Goal: Information Seeking & Learning: Check status

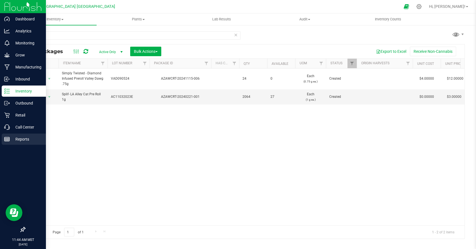
click at [24, 135] on div "Reports" at bounding box center [24, 139] width 44 height 11
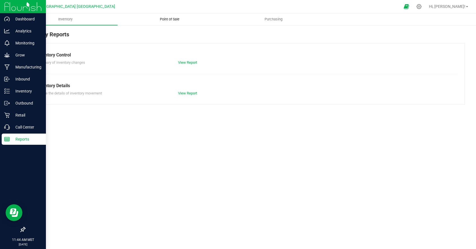
click at [172, 17] on uib-tab-heading "Point of Sale" at bounding box center [170, 19] width 104 height 11
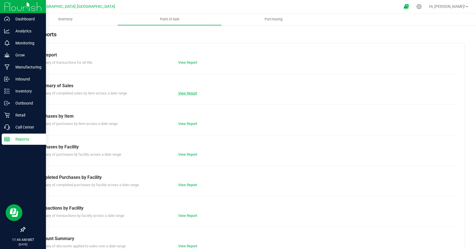
click at [193, 92] on link "View Report" at bounding box center [187, 93] width 19 height 4
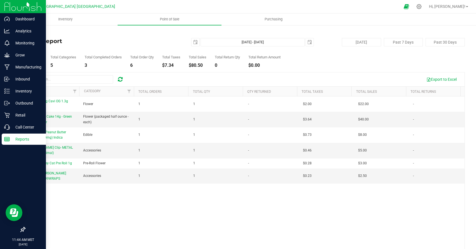
scroll to position [9, 0]
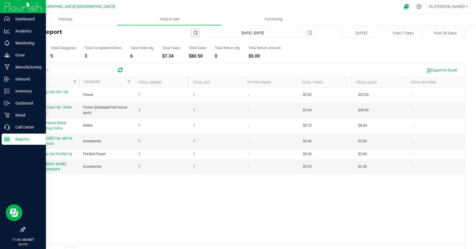
click at [197, 36] on span "select" at bounding box center [195, 33] width 8 height 8
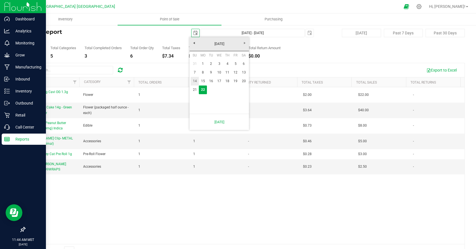
click at [196, 78] on link "14" at bounding box center [195, 81] width 8 height 9
type input "[DATE]"
type input "[DATE] - [DATE]"
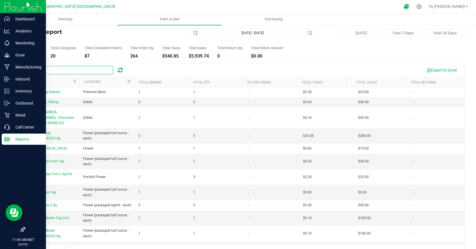
click at [62, 71] on input "text" at bounding box center [71, 70] width 84 height 8
type input "dgt"
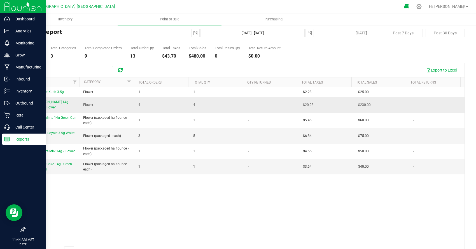
scroll to position [8, 0]
